Goal: Task Accomplishment & Management: Manage account settings

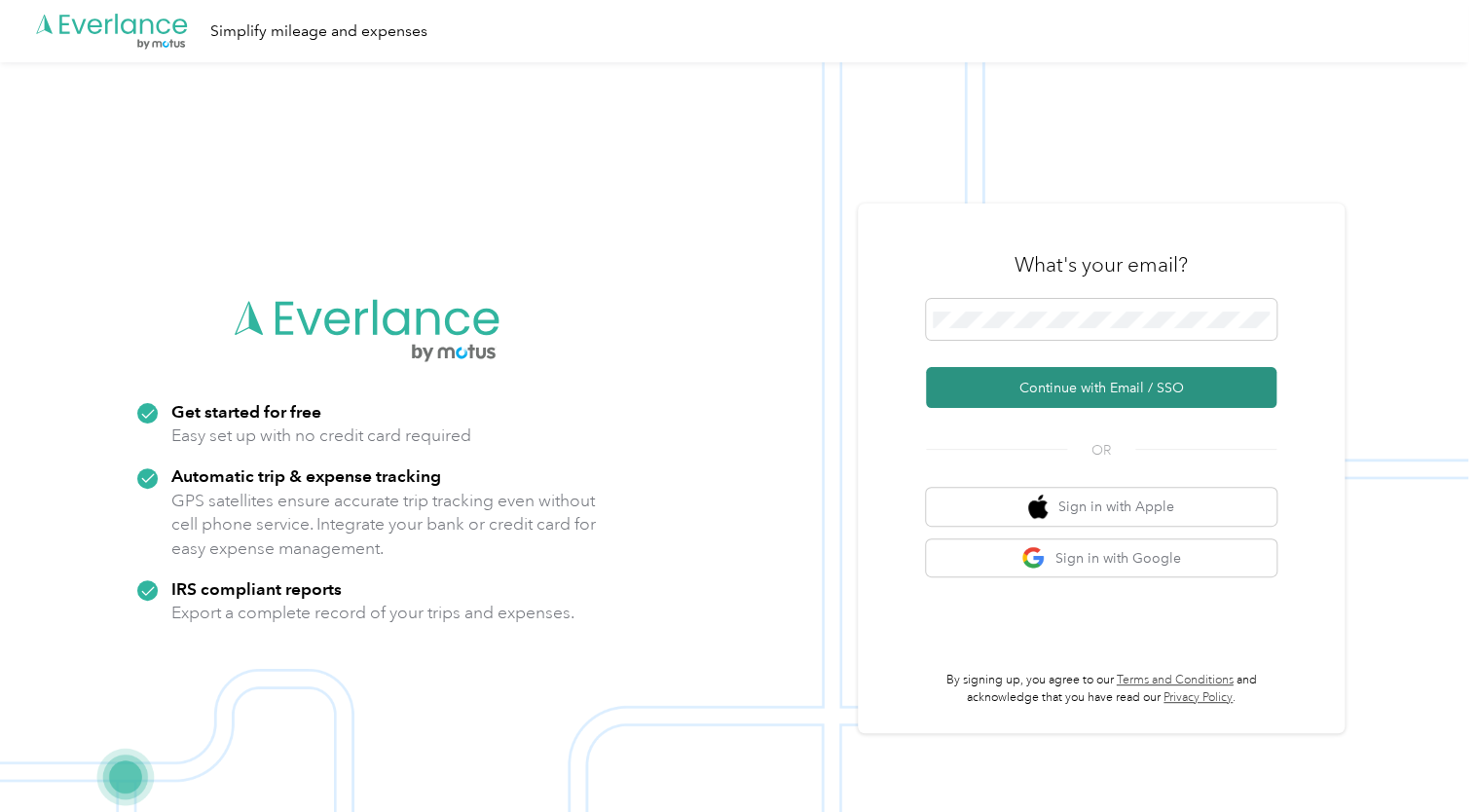
click at [1020, 385] on button "Continue with Email / SSO" at bounding box center [1100, 387] width 350 height 40
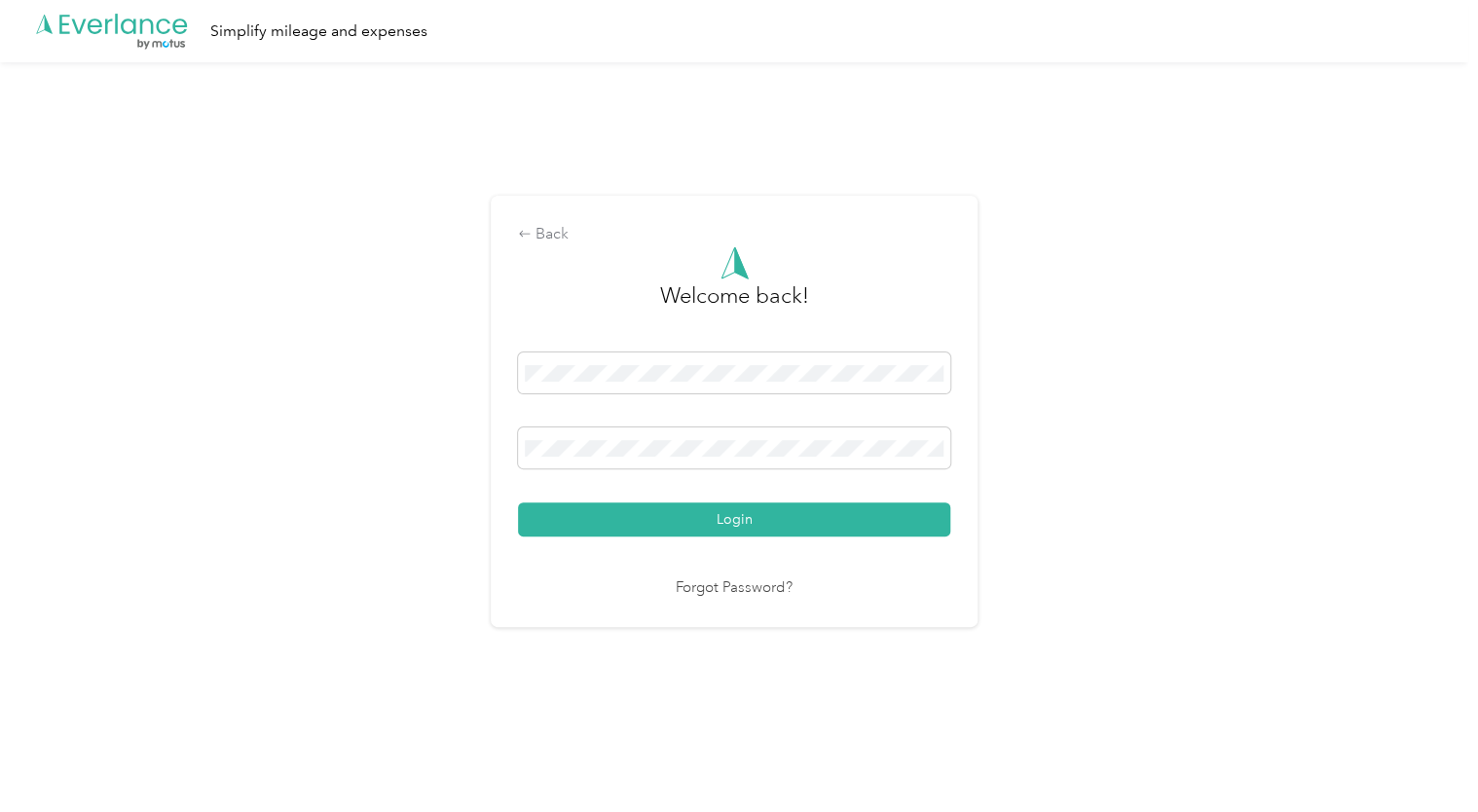
click at [518, 502] on button "Login" at bounding box center [734, 519] width 432 height 35
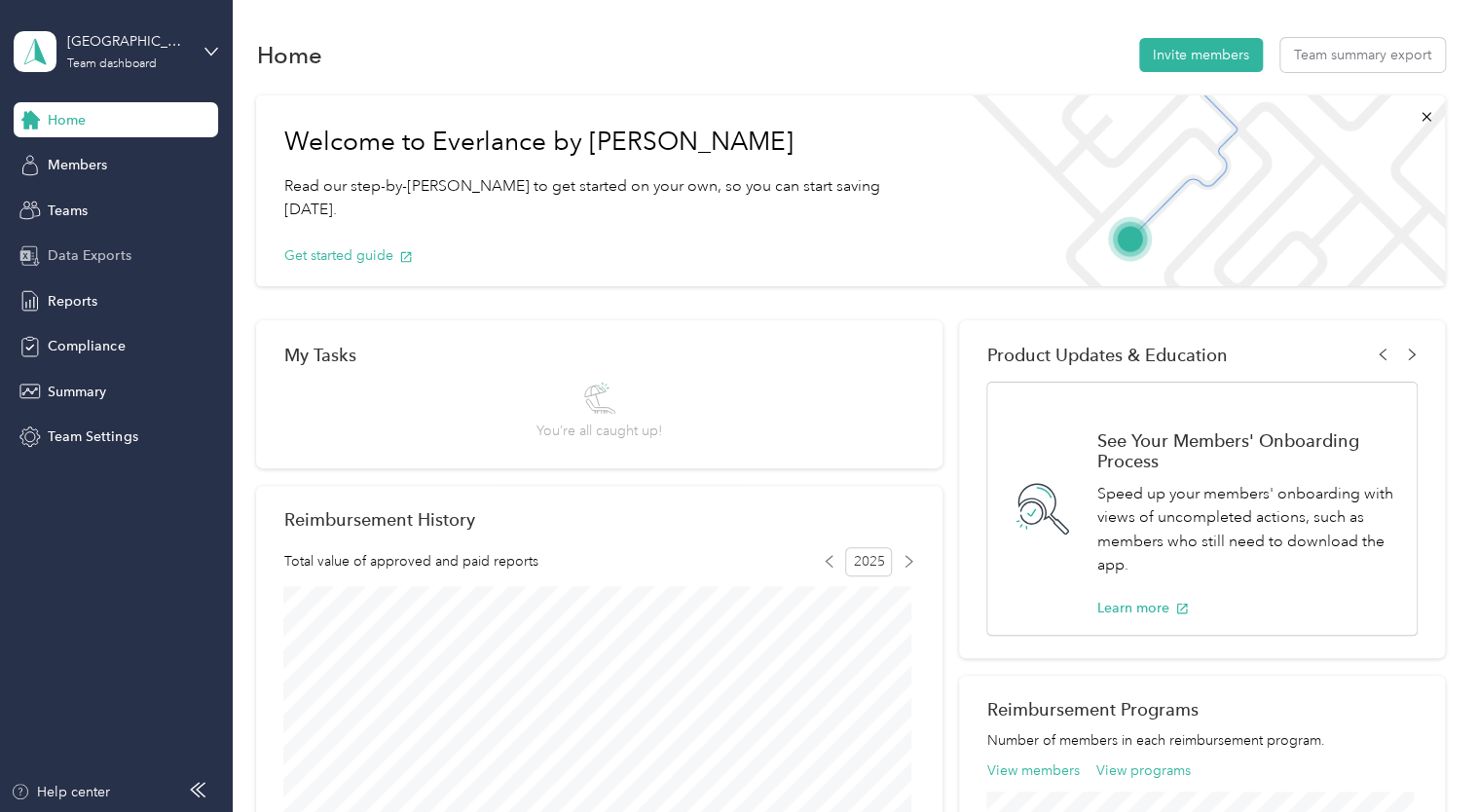
click at [81, 250] on span "Data Exports" at bounding box center [89, 256] width 83 height 21
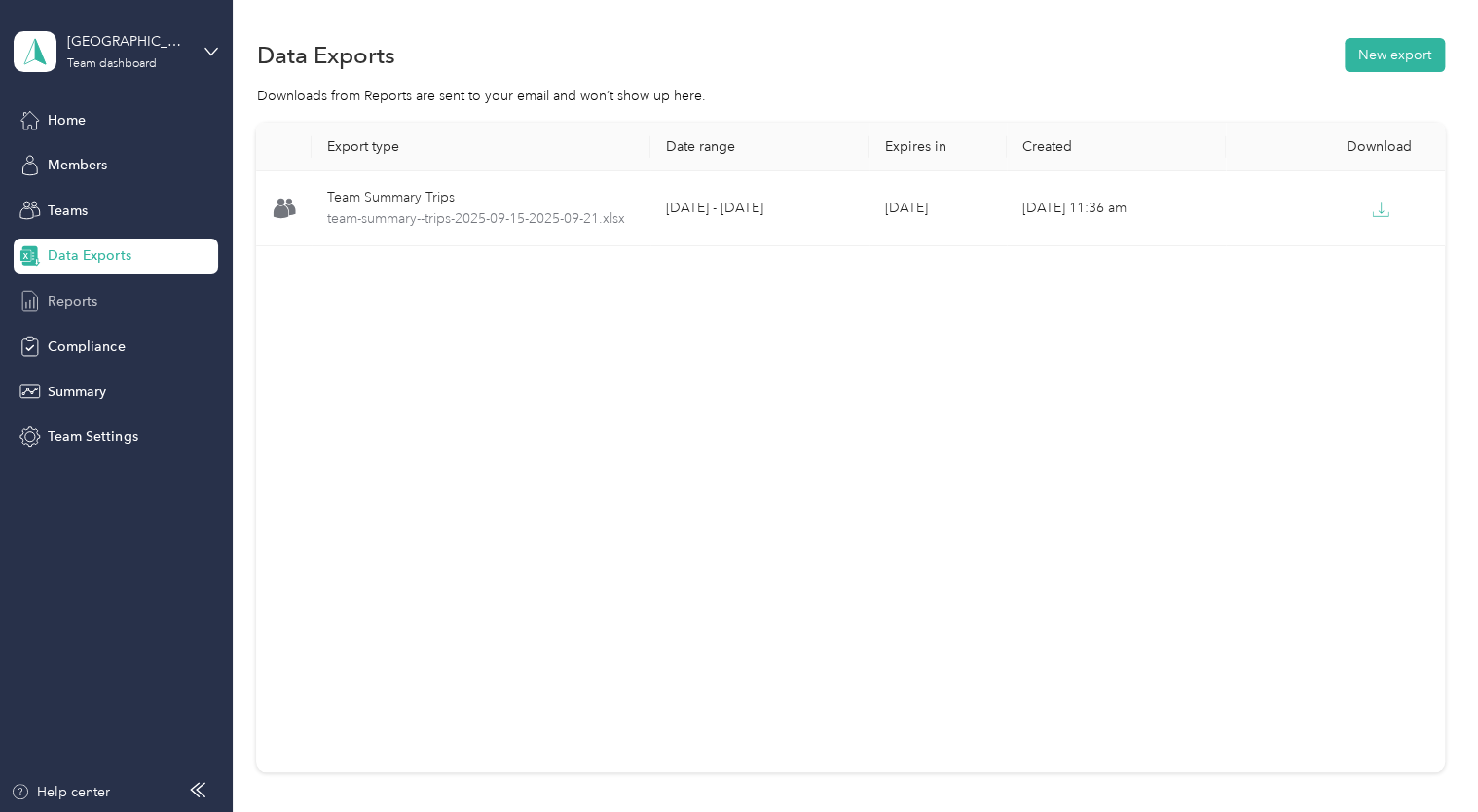
click at [67, 304] on span "Reports" at bounding box center [72, 301] width 49 height 21
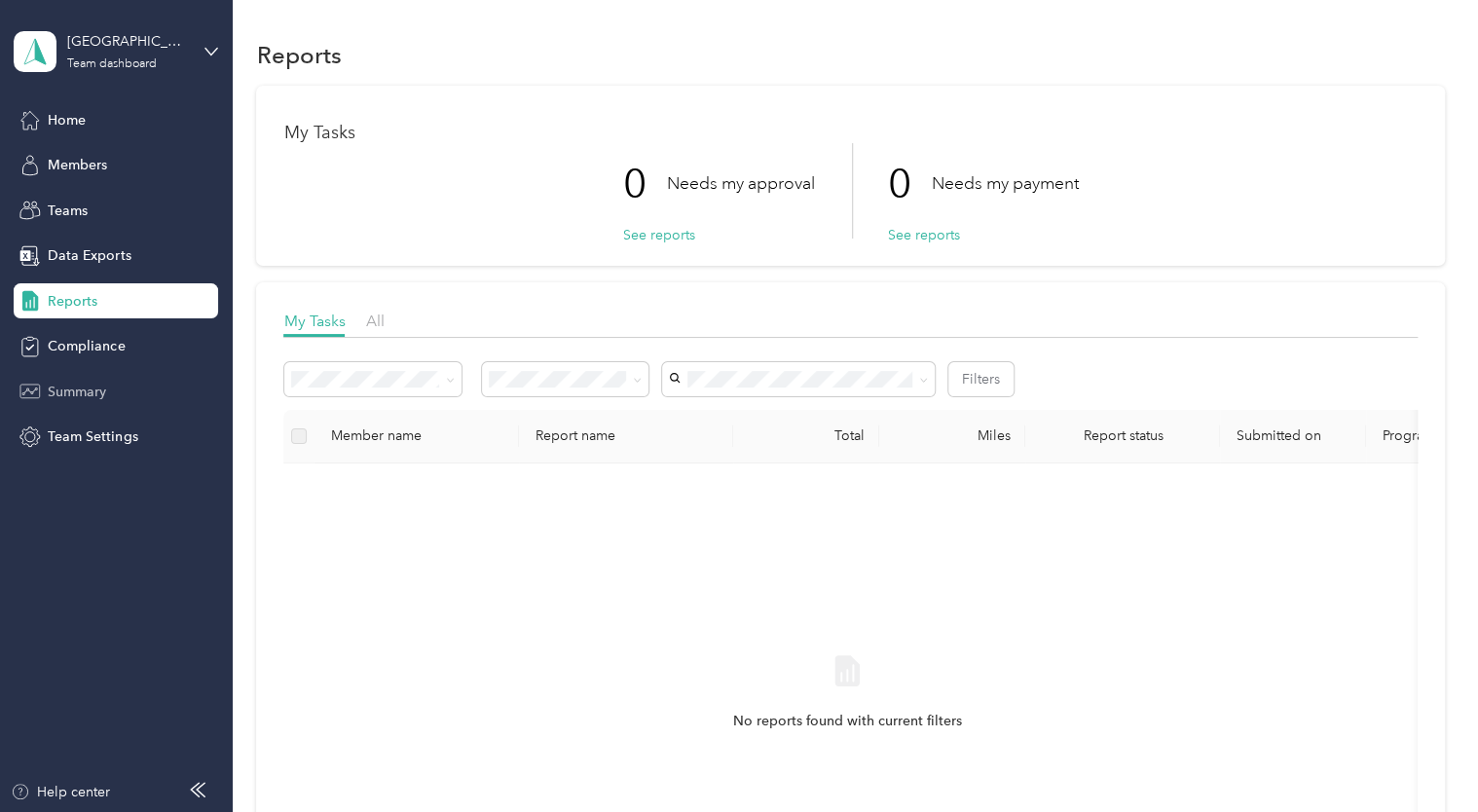
click at [82, 405] on div "Summary" at bounding box center [115, 392] width 204 height 36
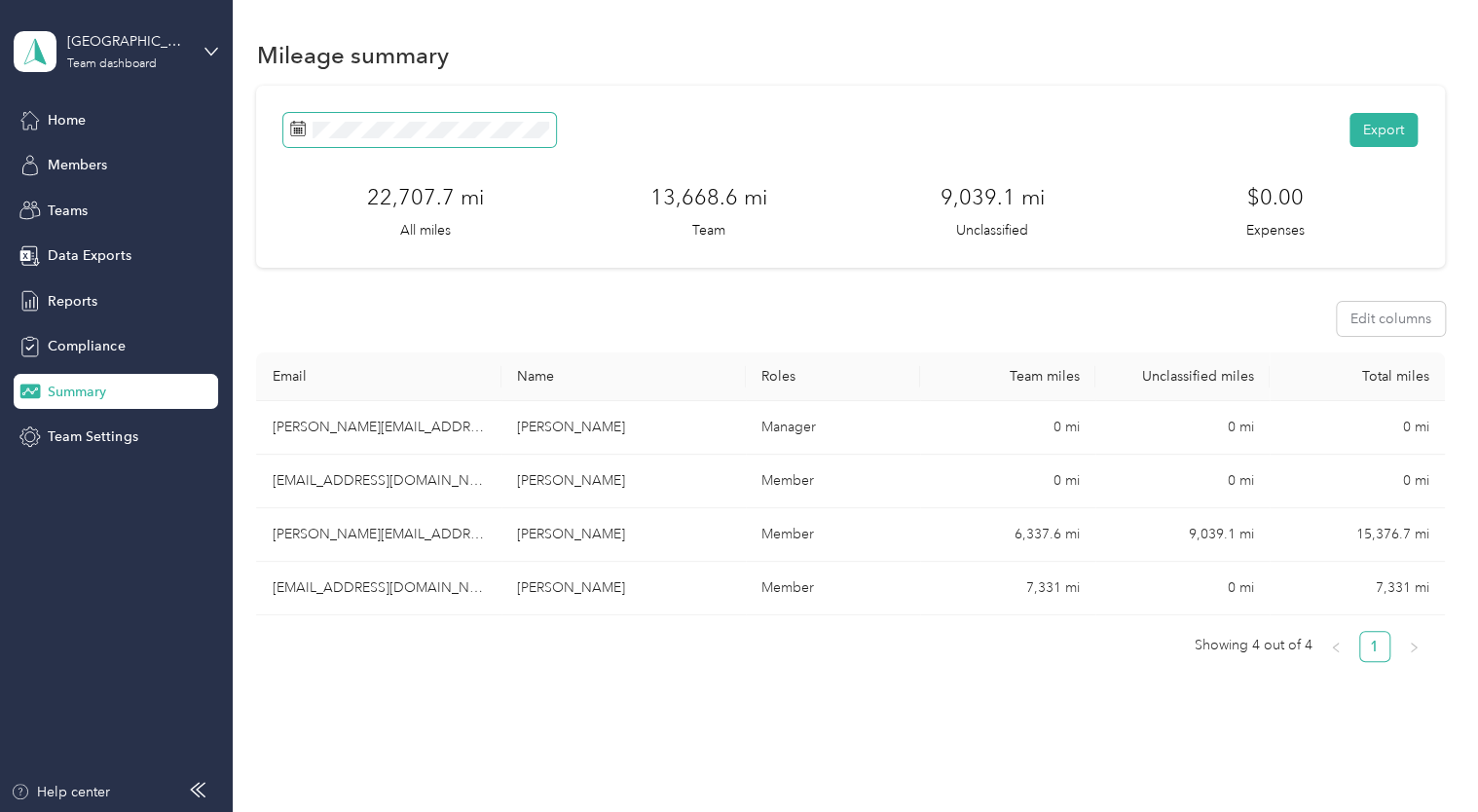
click at [436, 138] on span at bounding box center [419, 129] width 272 height 35
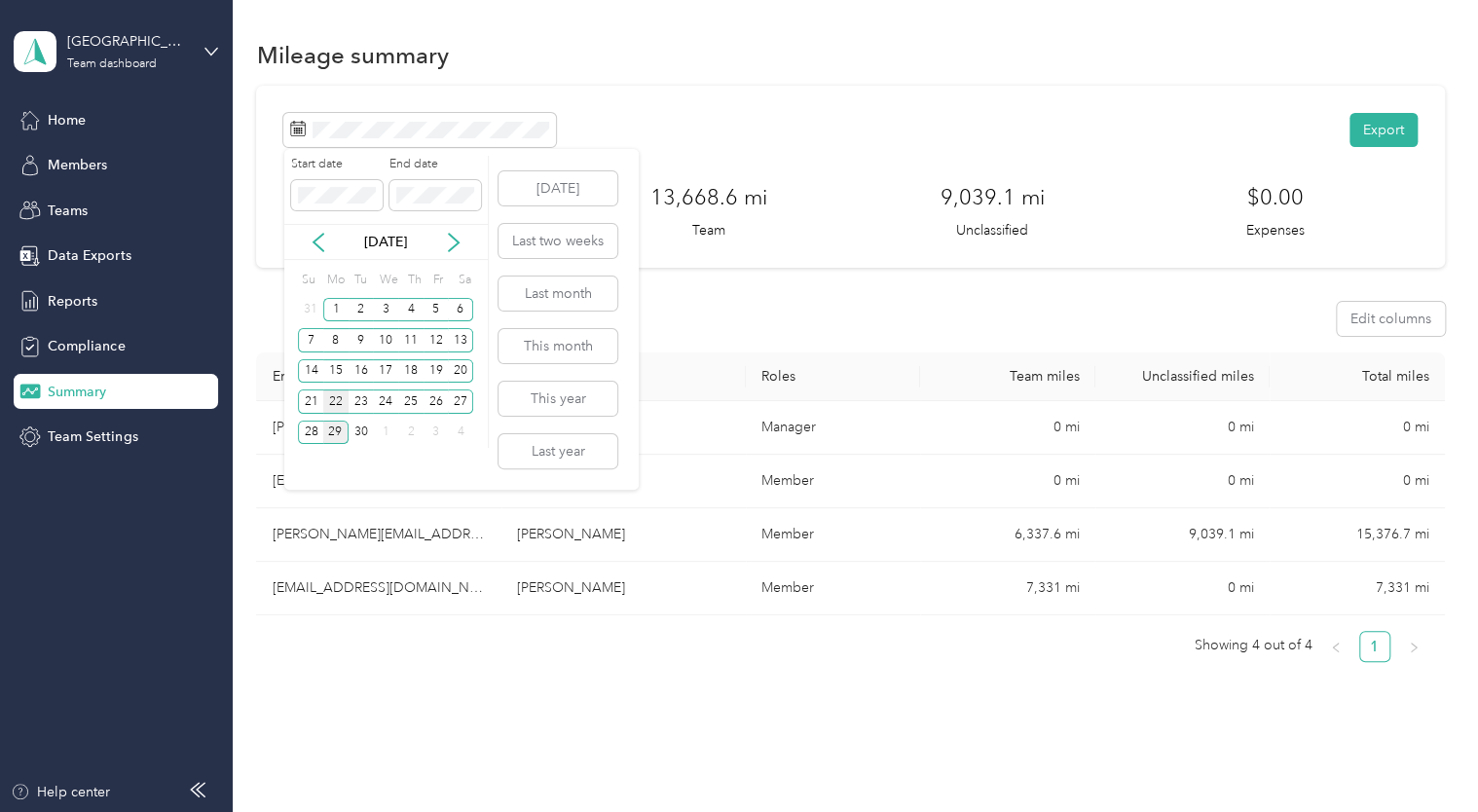
click at [334, 403] on div "22" at bounding box center [336, 402] width 26 height 25
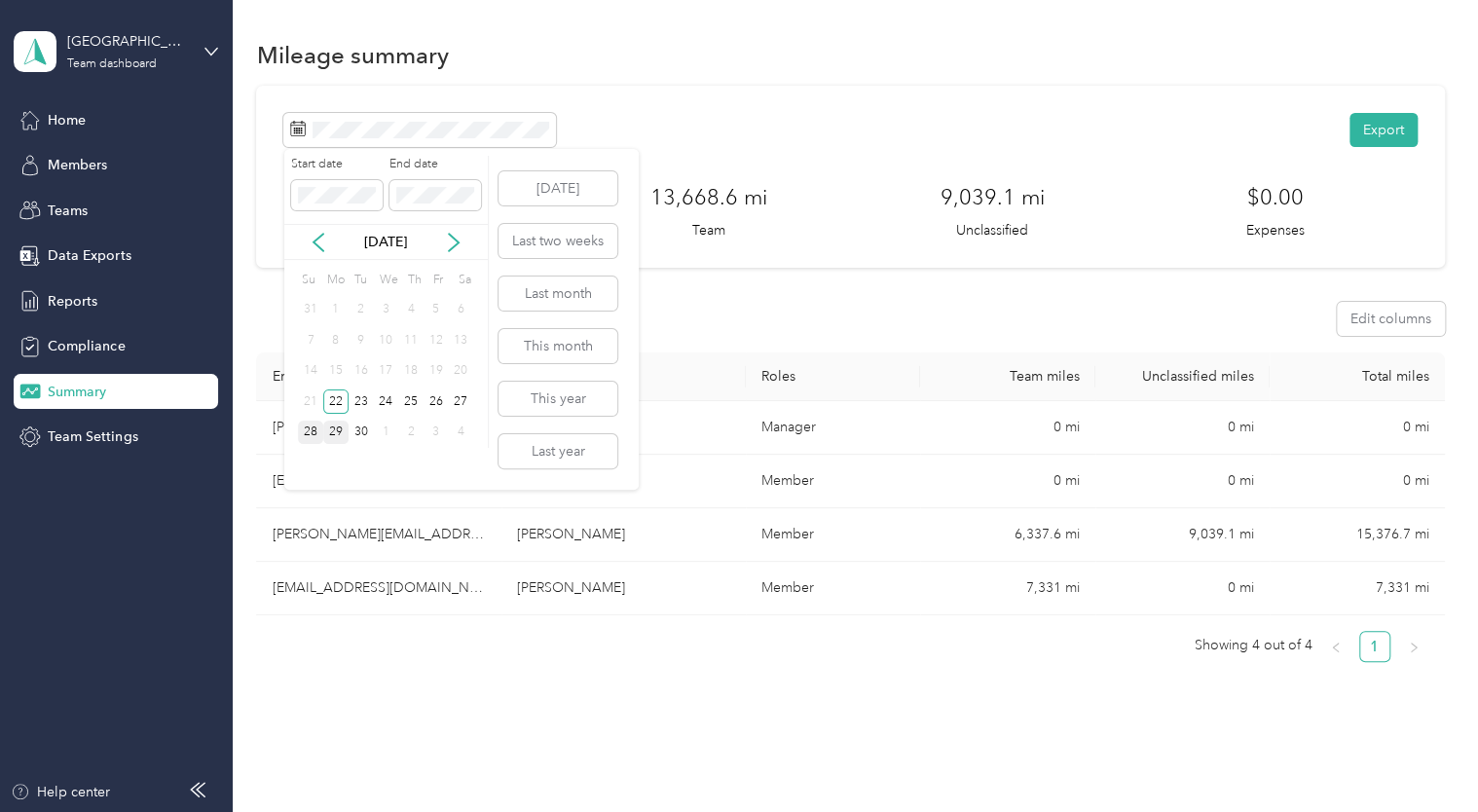
click at [310, 430] on div "28" at bounding box center [311, 432] width 26 height 25
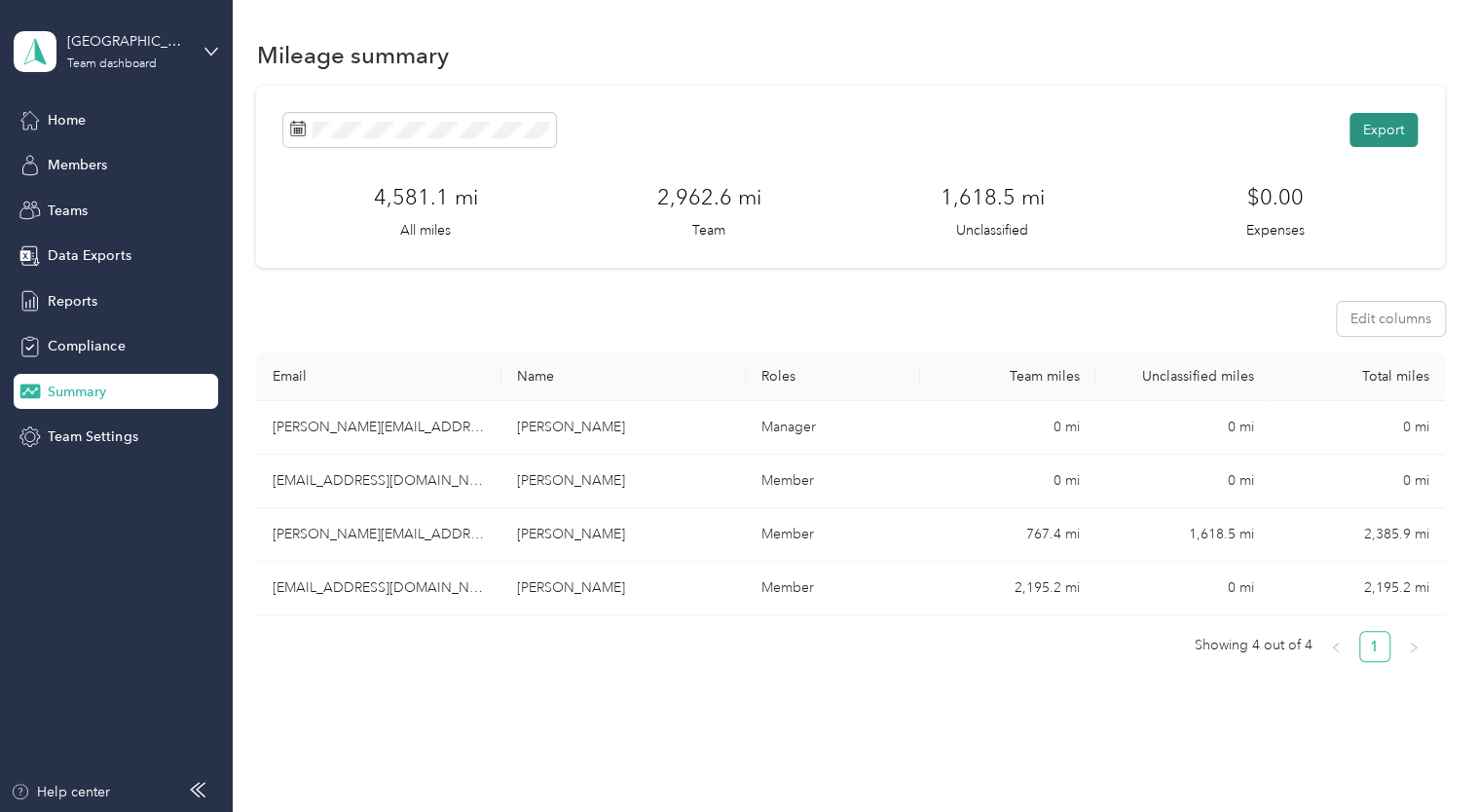
click at [1377, 130] on button "Export" at bounding box center [1383, 129] width 68 height 35
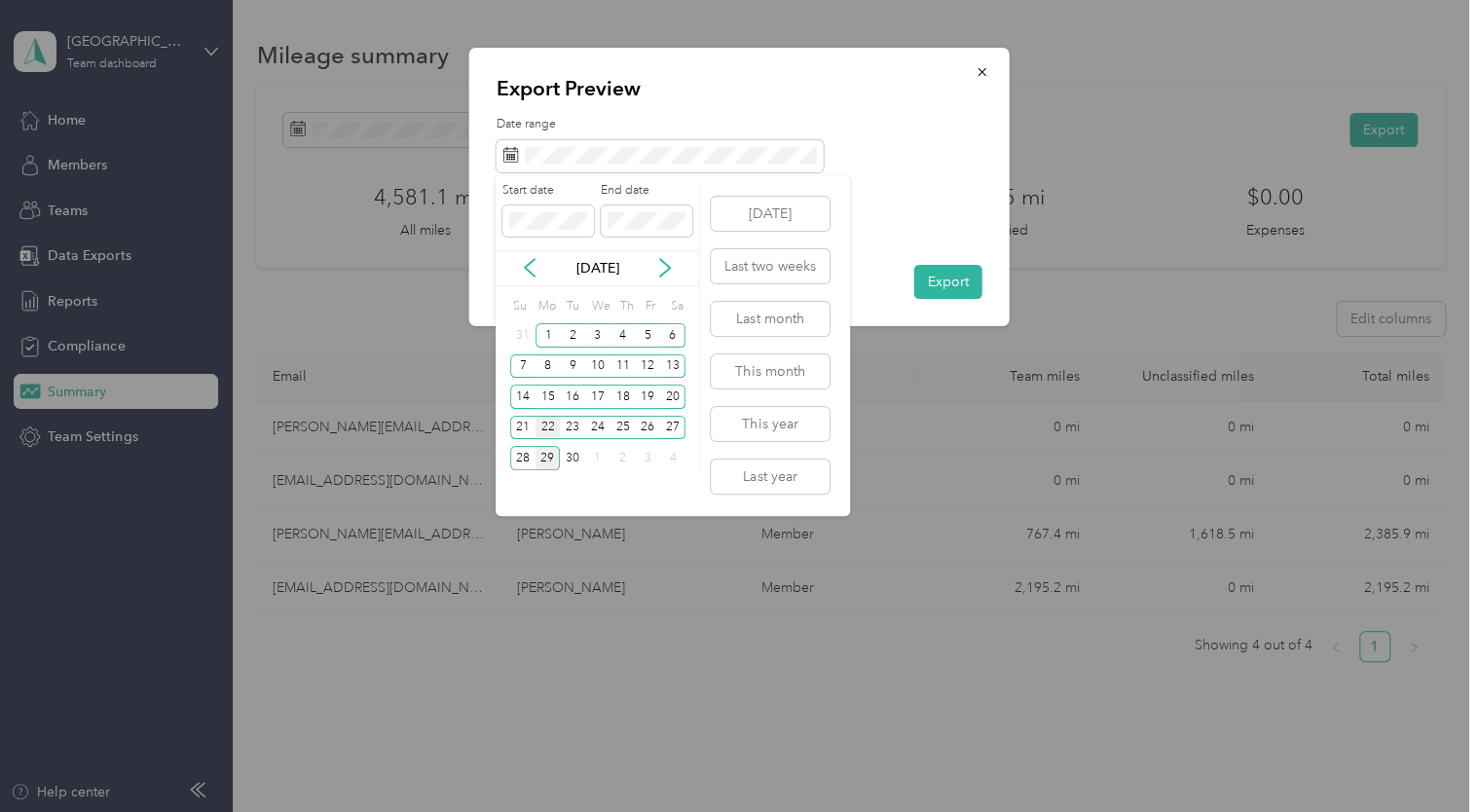
click at [546, 431] on div "22" at bounding box center [549, 427] width 26 height 25
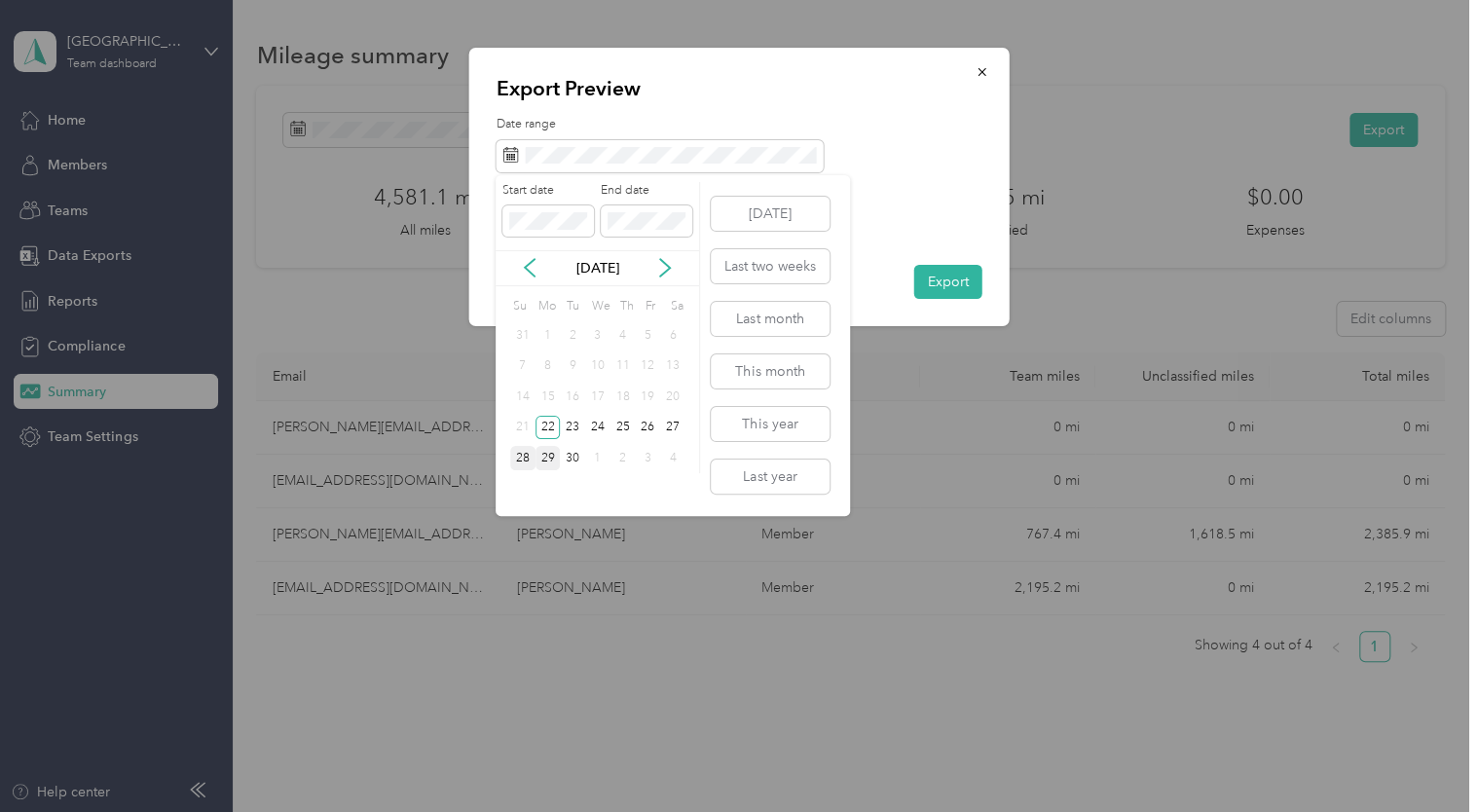
click at [529, 456] on div "28" at bounding box center [523, 458] width 26 height 25
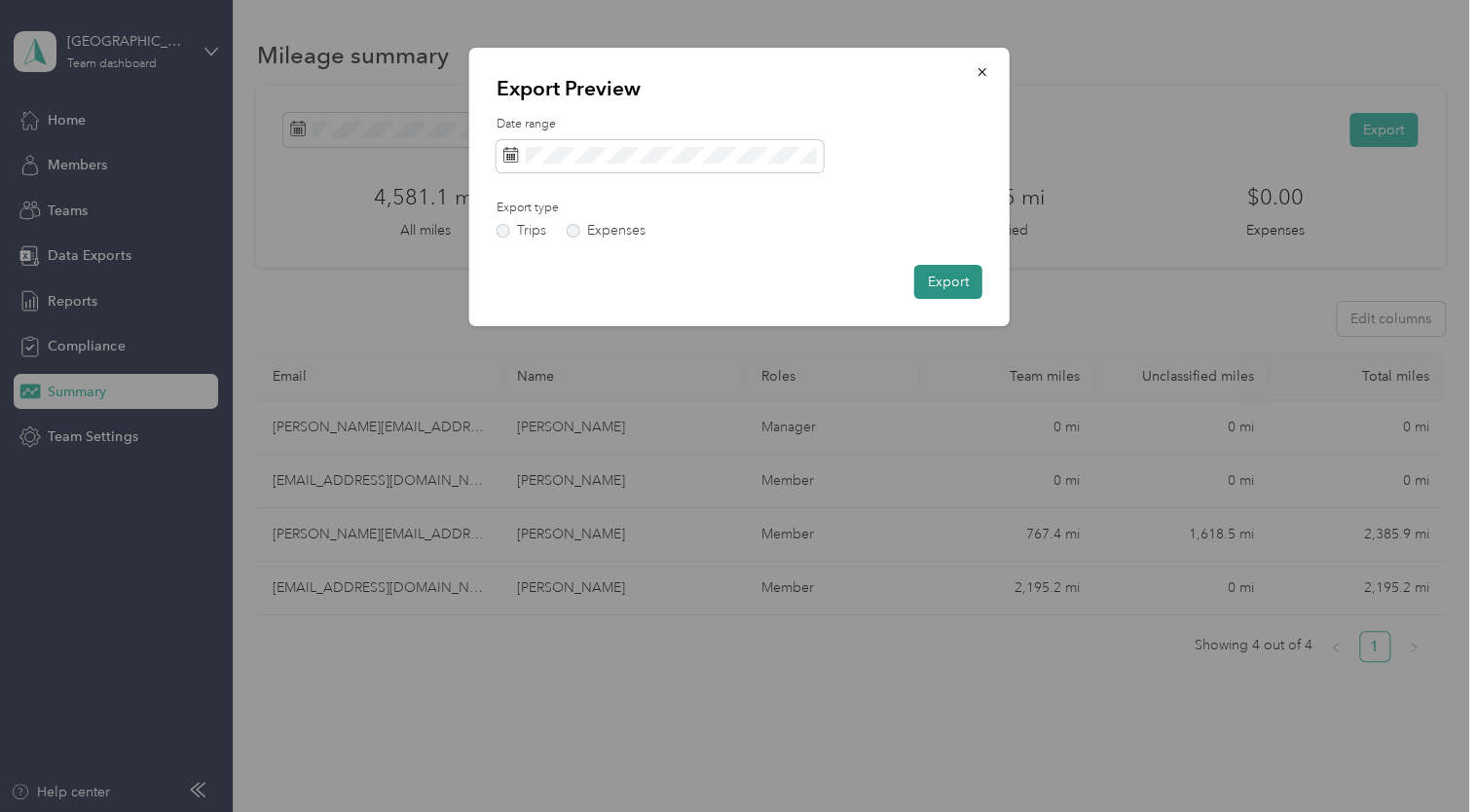
click at [946, 279] on button "Export" at bounding box center [948, 281] width 68 height 35
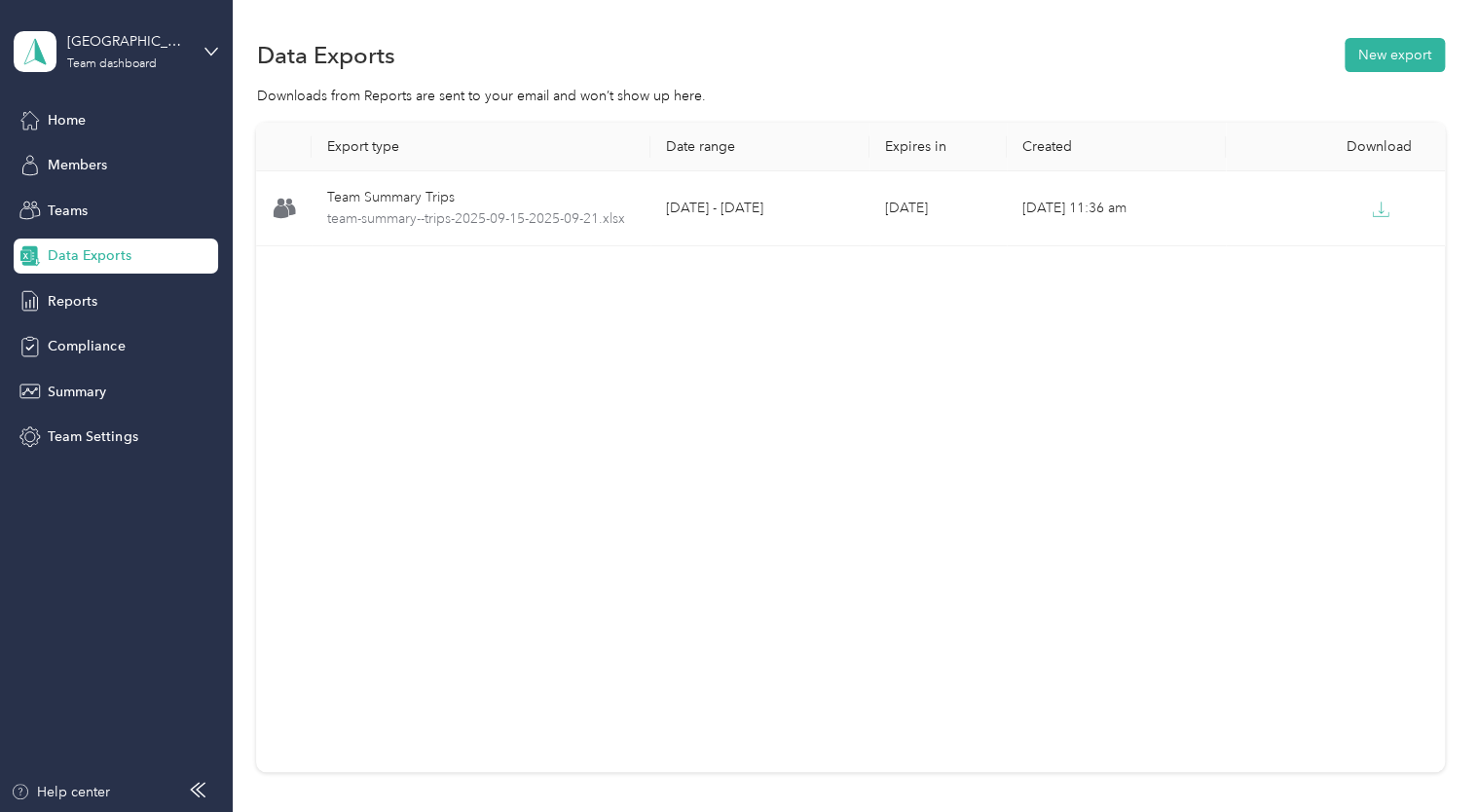
click at [1187, 475] on div "Export type Date range Expires in Created Download Team Summary Trips team-summ…" at bounding box center [850, 447] width 1188 height 649
click at [67, 115] on span "Home" at bounding box center [66, 120] width 37 height 21
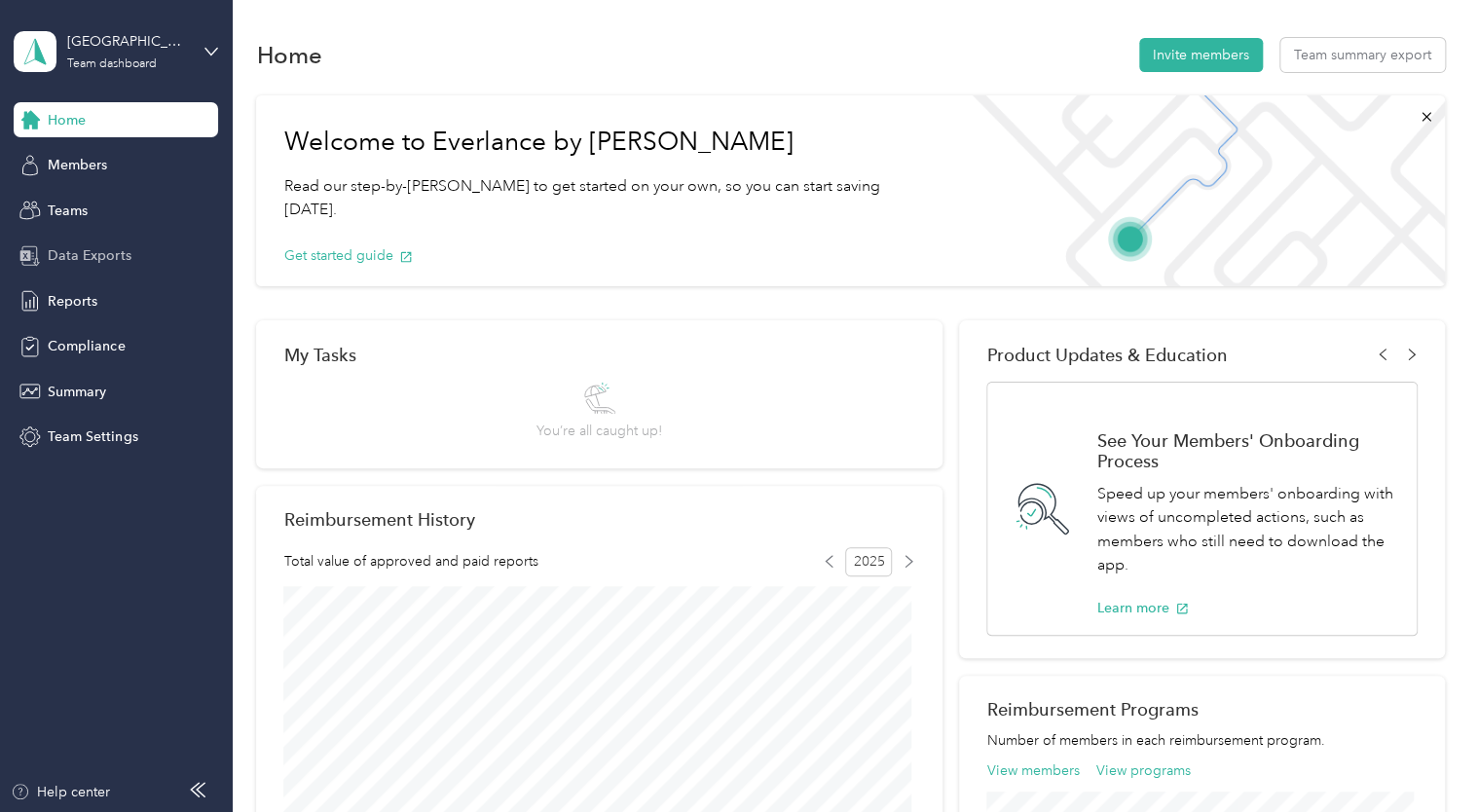
click at [84, 249] on span "Data Exports" at bounding box center [89, 256] width 83 height 21
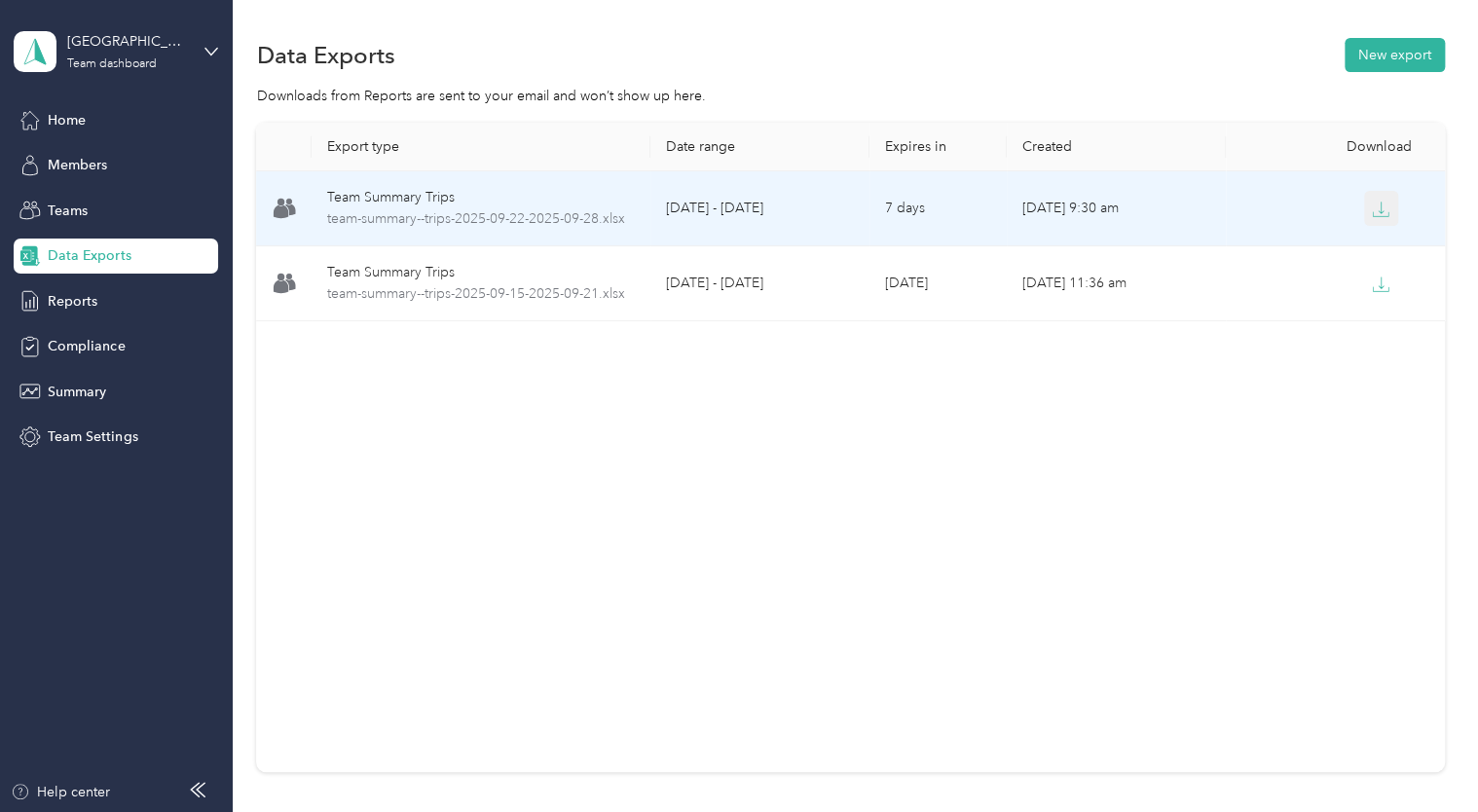
click at [1381, 208] on icon "button" at bounding box center [1380, 209] width 18 height 18
